Goal: Find specific page/section: Find specific page/section

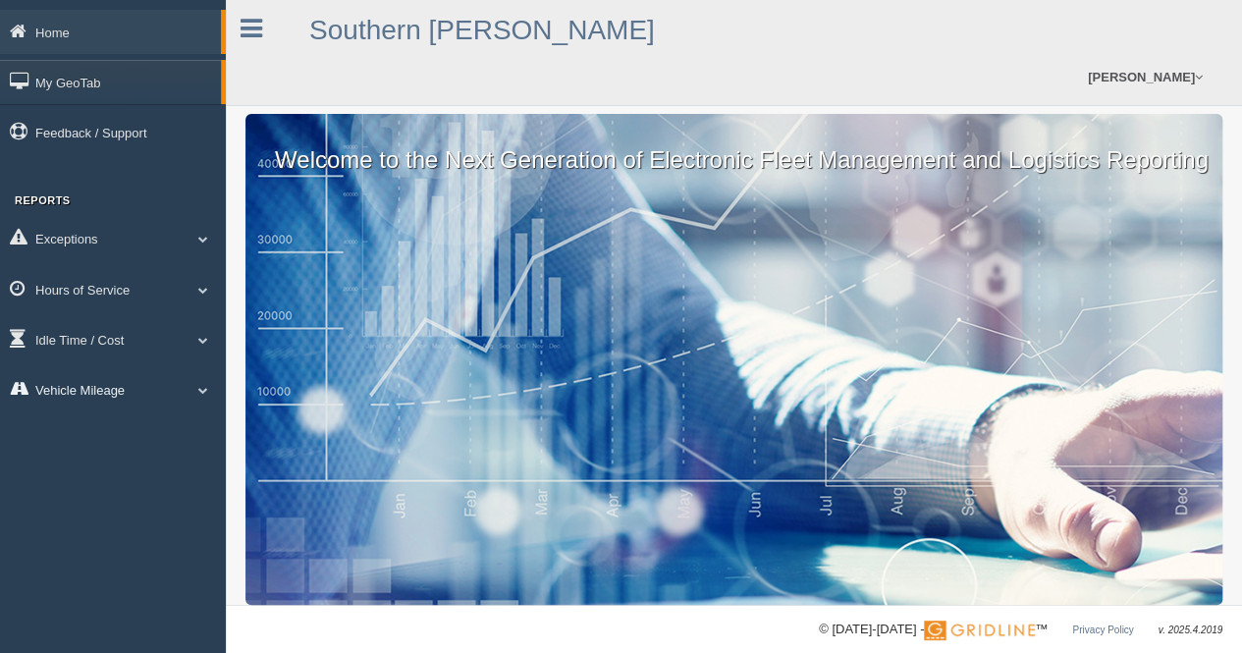
click at [184, 394] on link "Vehicle Mileage" at bounding box center [113, 389] width 226 height 44
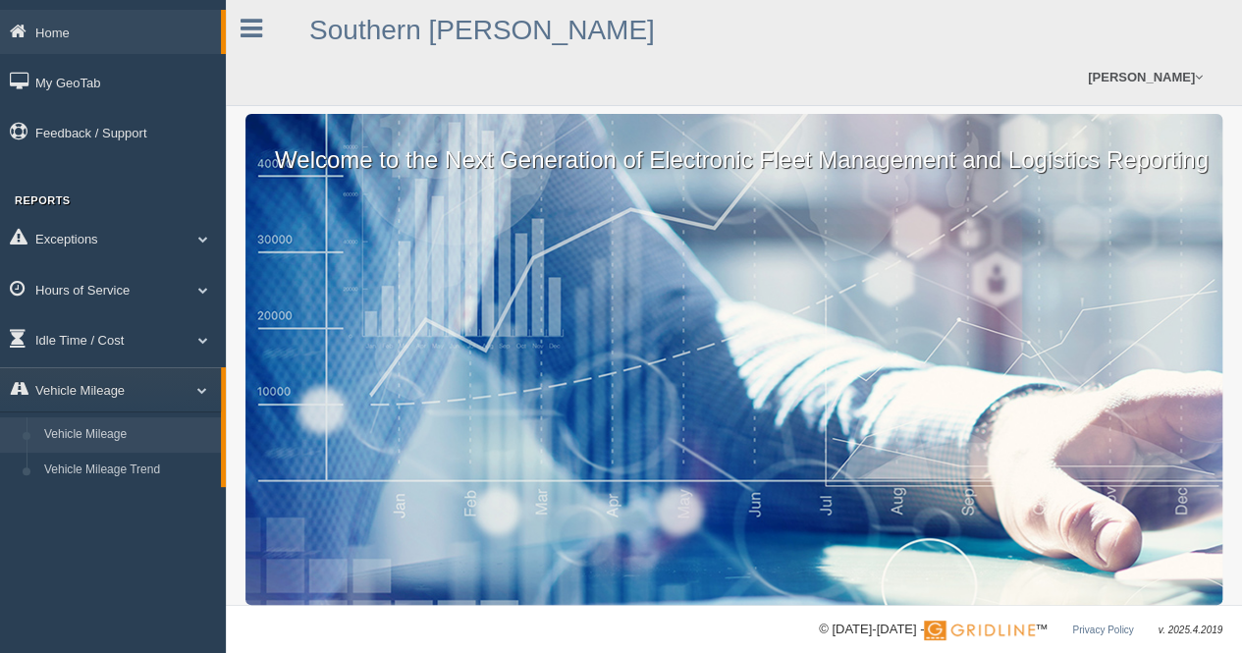
click at [169, 444] on link "Vehicle Mileage" at bounding box center [128, 434] width 186 height 35
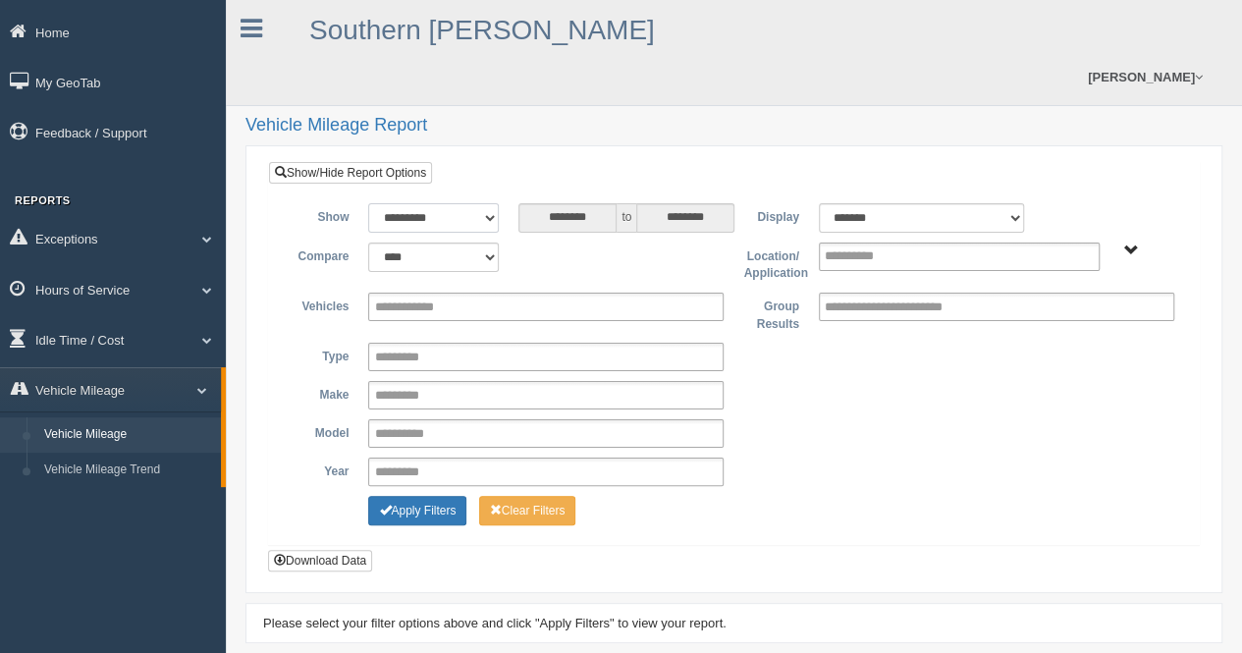
click at [464, 221] on select "**********" at bounding box center [433, 217] width 131 height 29
click at [153, 343] on link "Idle Time / Cost" at bounding box center [113, 339] width 226 height 44
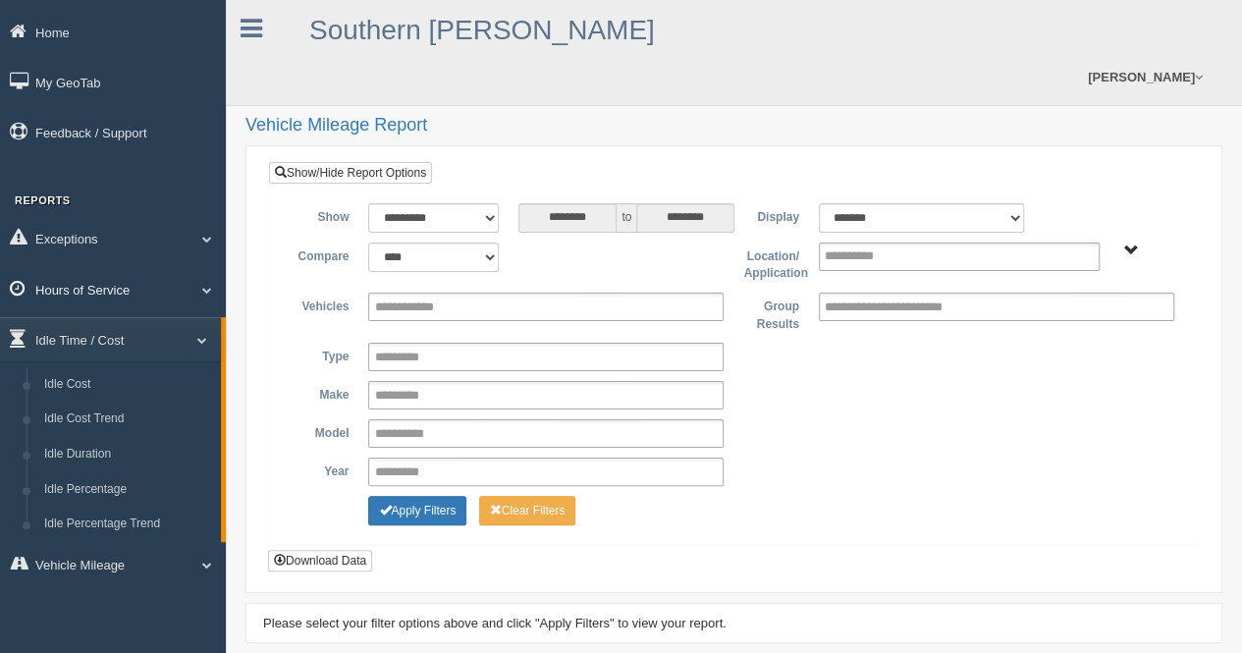
click at [171, 295] on link "Hours of Service" at bounding box center [113, 289] width 226 height 44
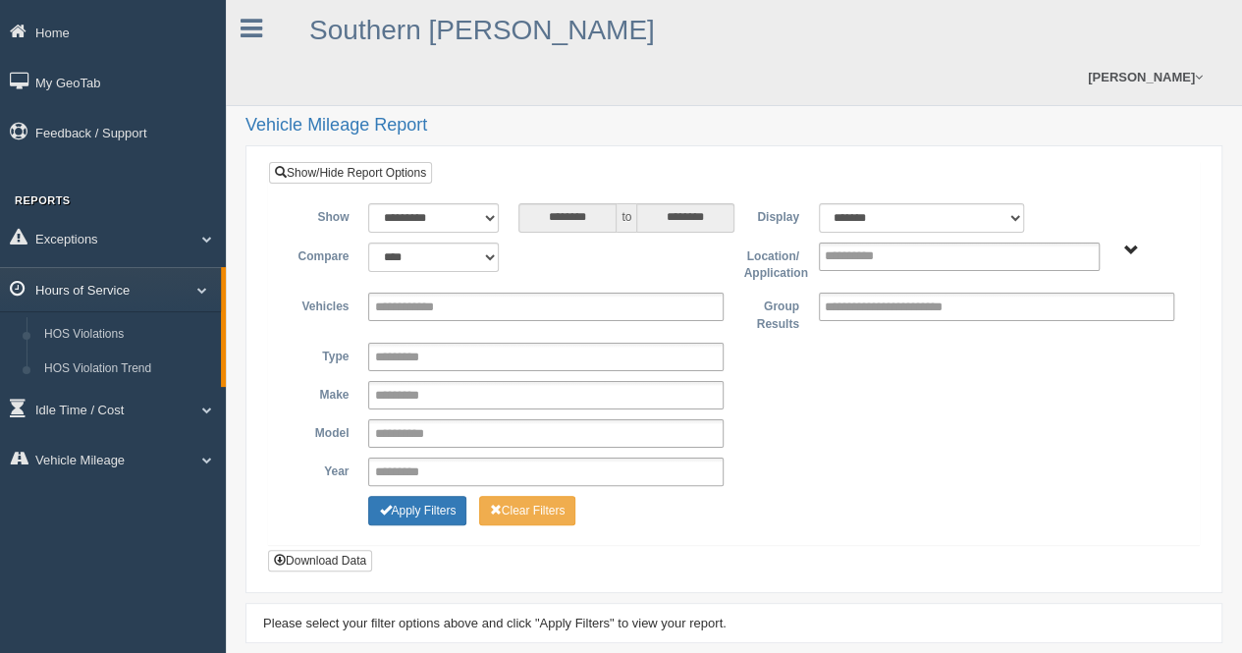
click at [171, 295] on link "Hours of Service" at bounding box center [110, 289] width 221 height 44
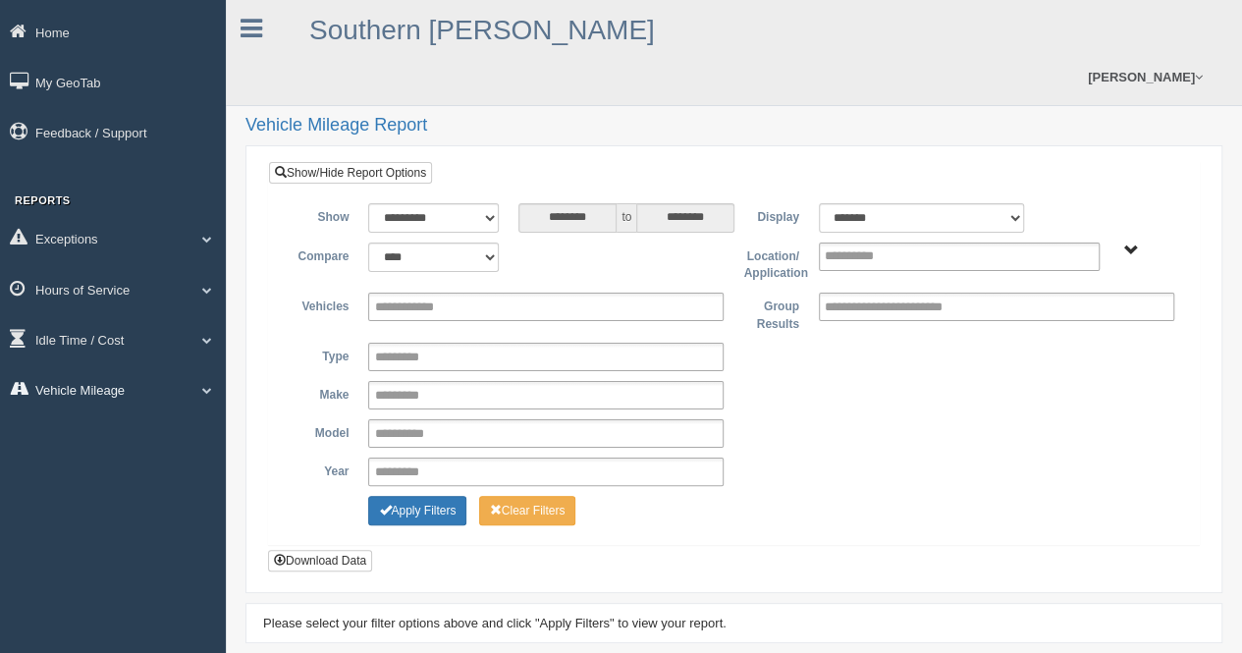
click at [171, 377] on link "Vehicle Mileage" at bounding box center [113, 389] width 226 height 44
